Goal: Use online tool/utility: Utilize a website feature to perform a specific function

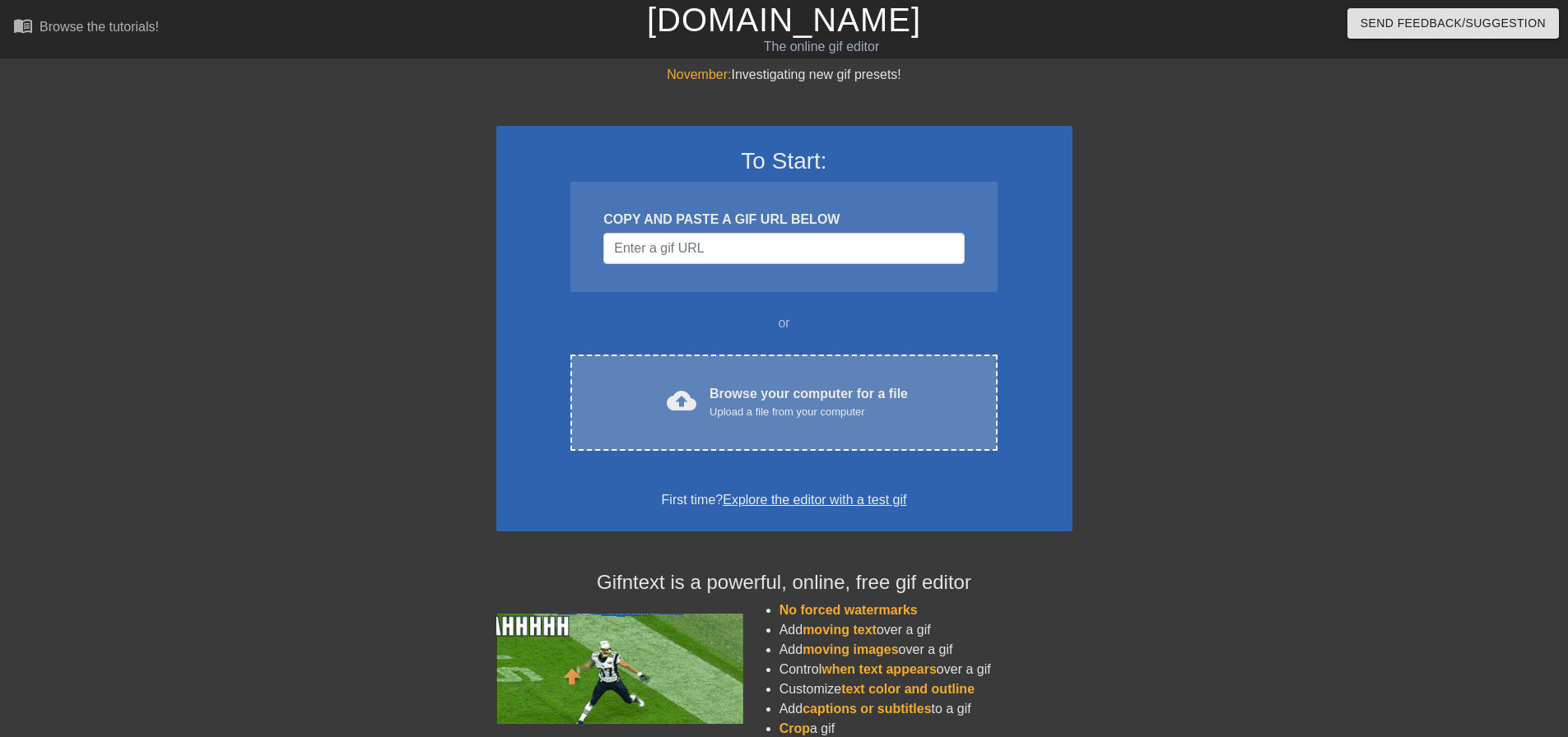
click at [840, 374] on div "cloud_upload Browse your computer for a file Upload a file from your computer C…" at bounding box center [783, 402] width 426 height 96
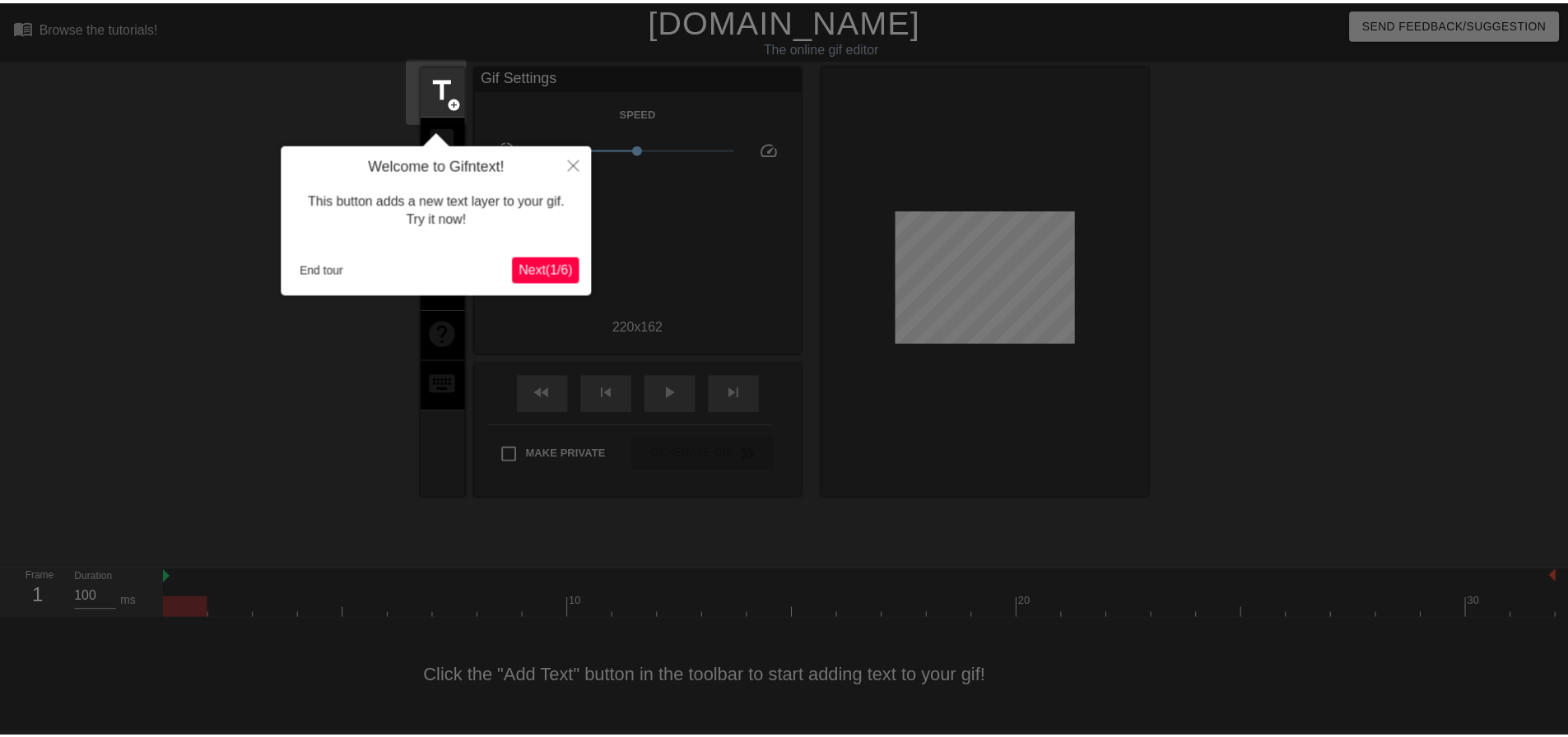
scroll to position [8, 0]
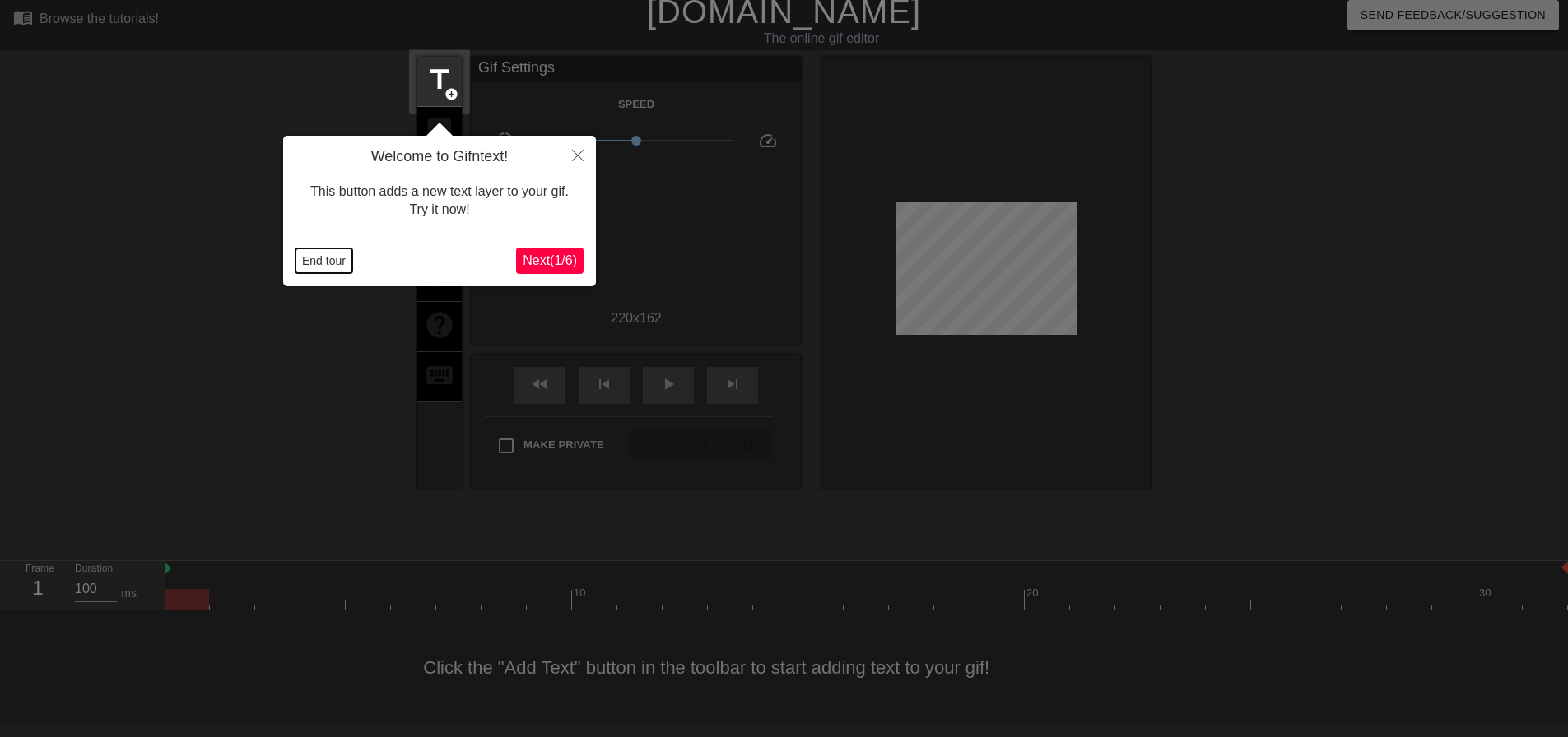
click at [341, 252] on button "End tour" at bounding box center [324, 260] width 57 height 24
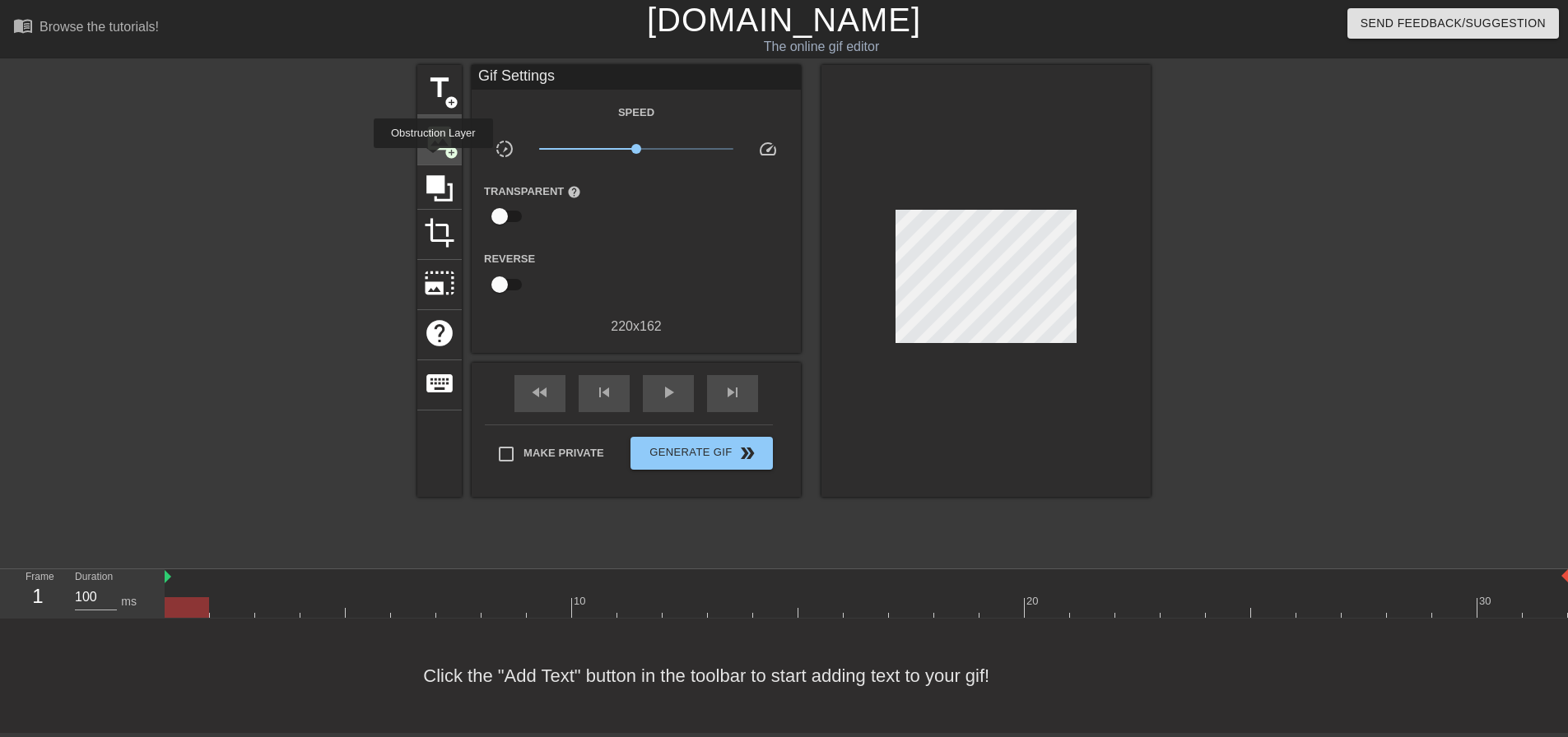
click at [442, 150] on div "image add_circle" at bounding box center [439, 139] width 44 height 50
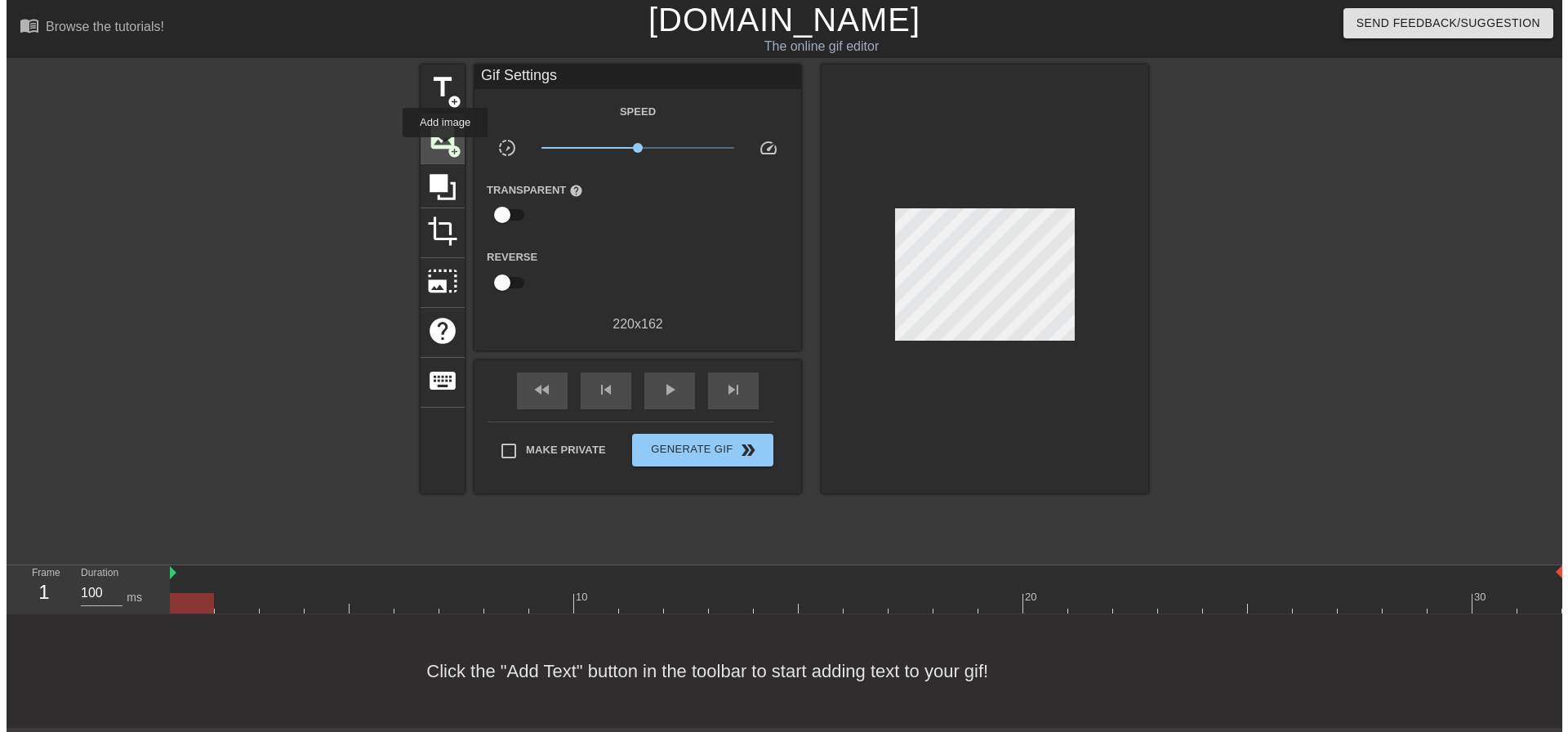
scroll to position [0, 0]
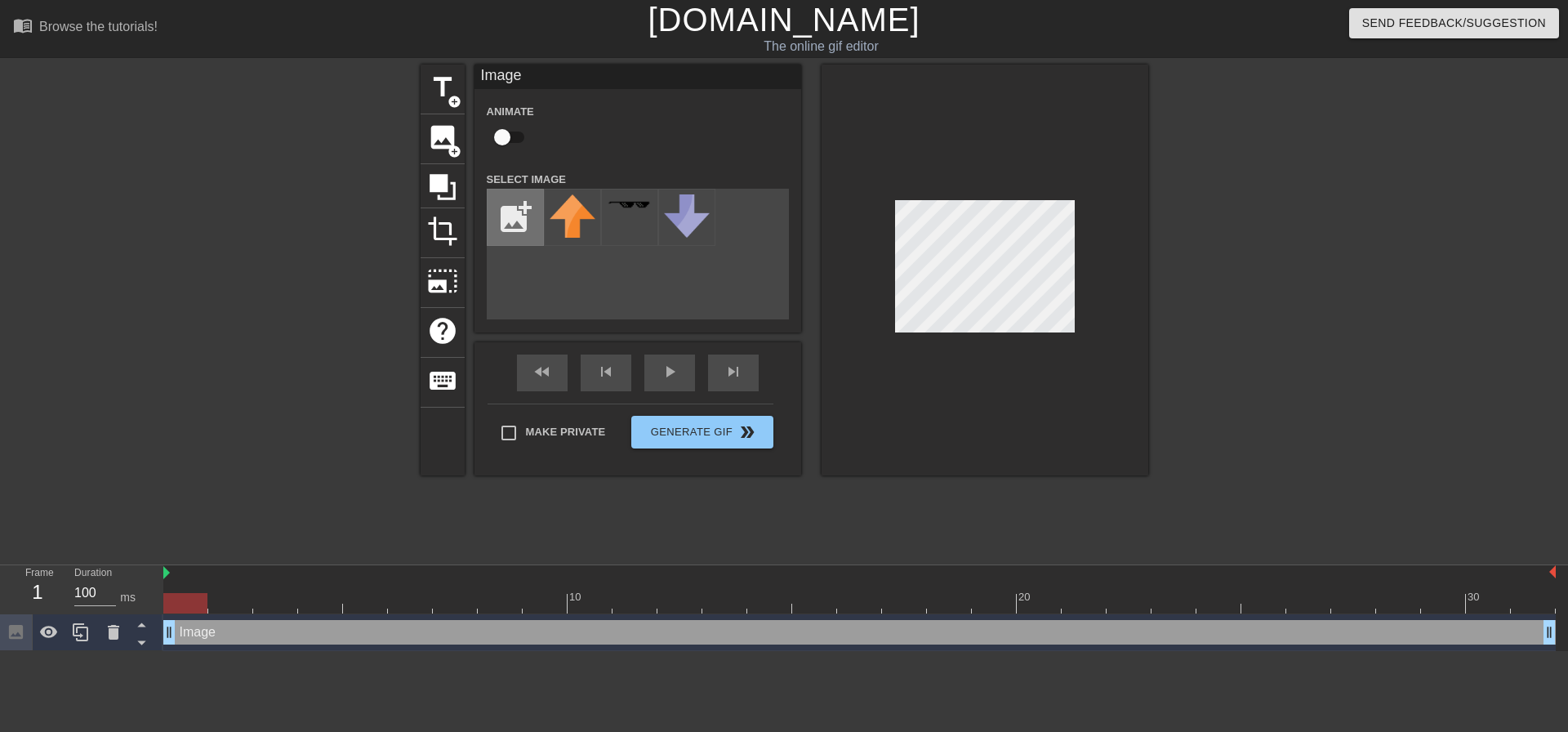
click at [496, 209] on input "file" at bounding box center [515, 217] width 56 height 56
type input "C:\fakepath\GATHERING DATA.png"
click at [558, 199] on div at bounding box center [573, 217] width 57 height 57
click at [1011, 370] on div at bounding box center [985, 270] width 327 height 411
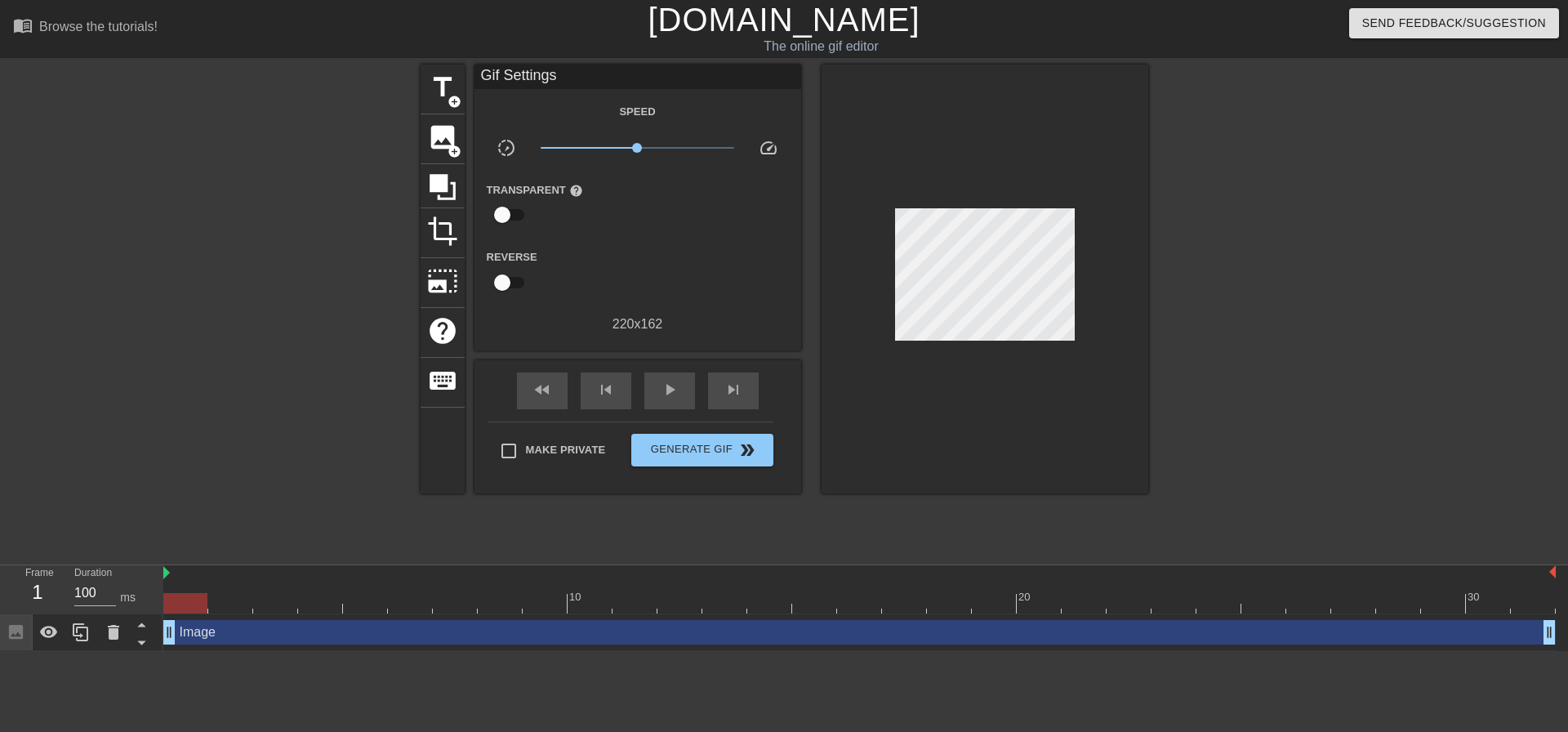
click at [1013, 395] on div at bounding box center [985, 279] width 327 height 429
click at [687, 452] on span "Generate Gif double_arrow" at bounding box center [701, 450] width 128 height 20
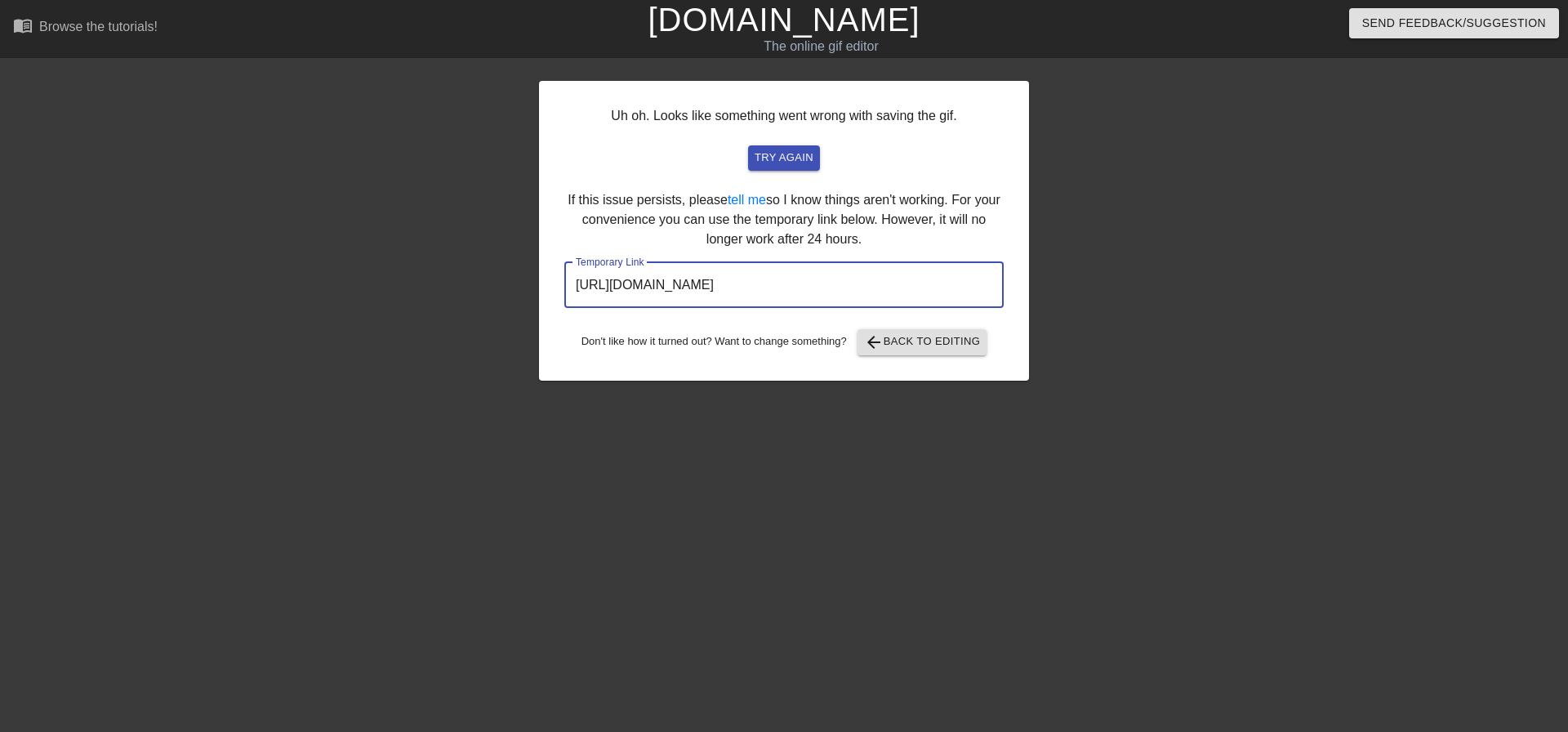
click at [763, 287] on input "[URL][DOMAIN_NAME]" at bounding box center [784, 285] width 439 height 46
